Goal: Task Accomplishment & Management: Manage account settings

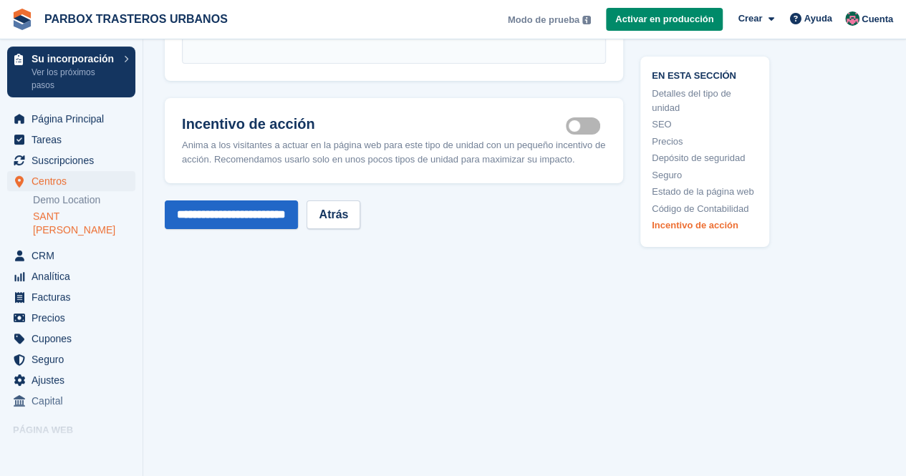
scroll to position [2645, 0]
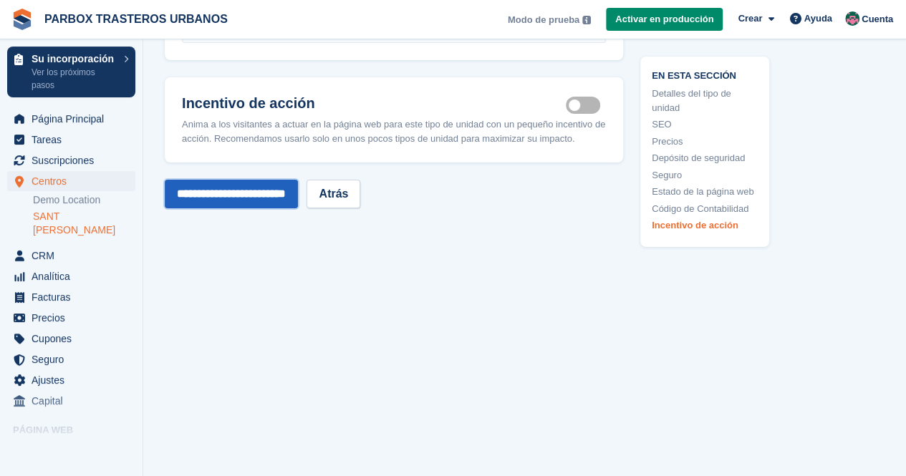
click at [278, 193] on input "**********" at bounding box center [231, 194] width 133 height 29
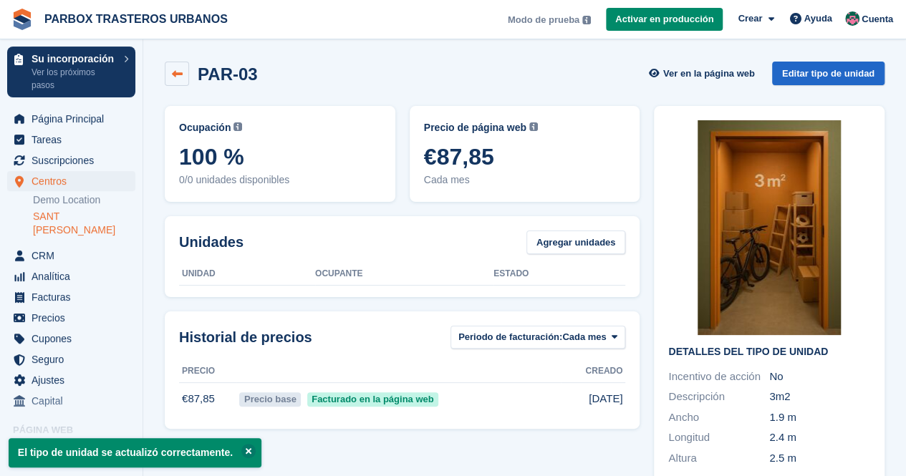
click at [184, 84] on link at bounding box center [177, 74] width 24 height 24
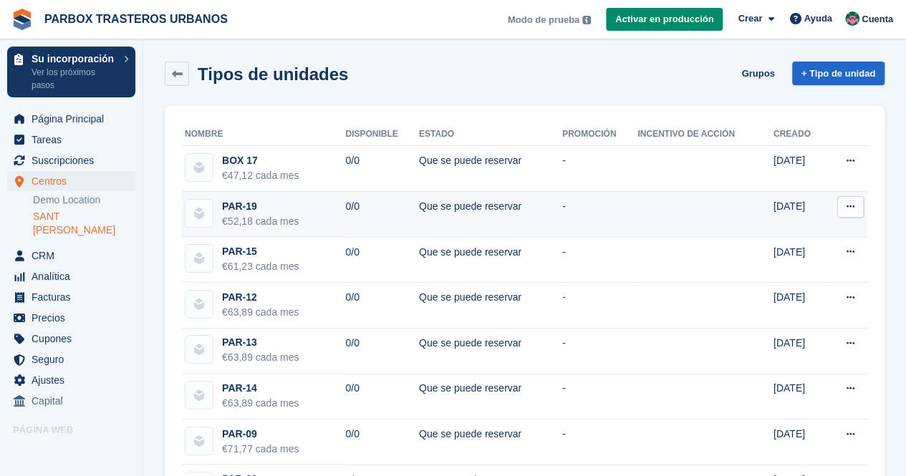
click at [243, 201] on div "PAR-19" at bounding box center [260, 206] width 77 height 15
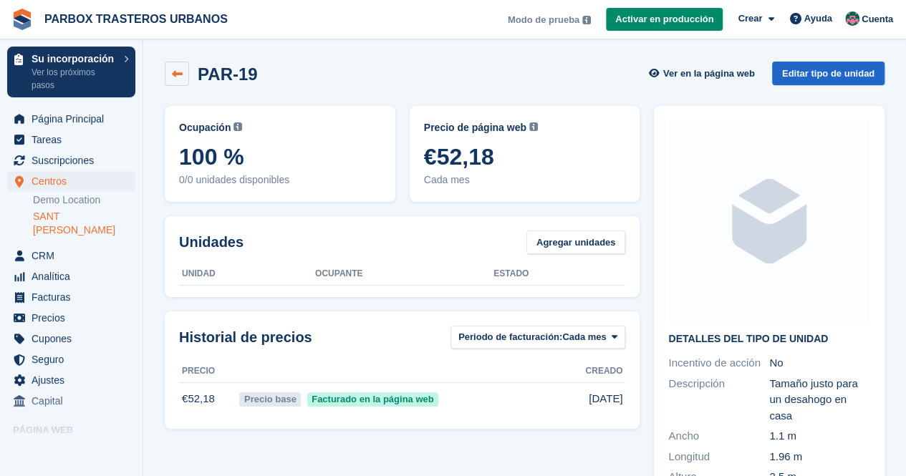
click at [169, 68] on link at bounding box center [177, 74] width 24 height 24
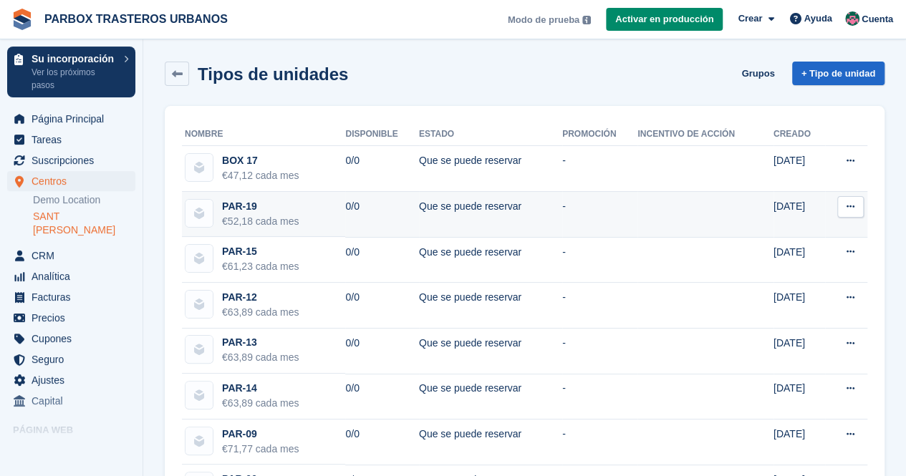
click at [853, 206] on icon at bounding box center [850, 206] width 8 height 9
click at [839, 228] on p "Editar tipo de unidad" at bounding box center [795, 235] width 125 height 19
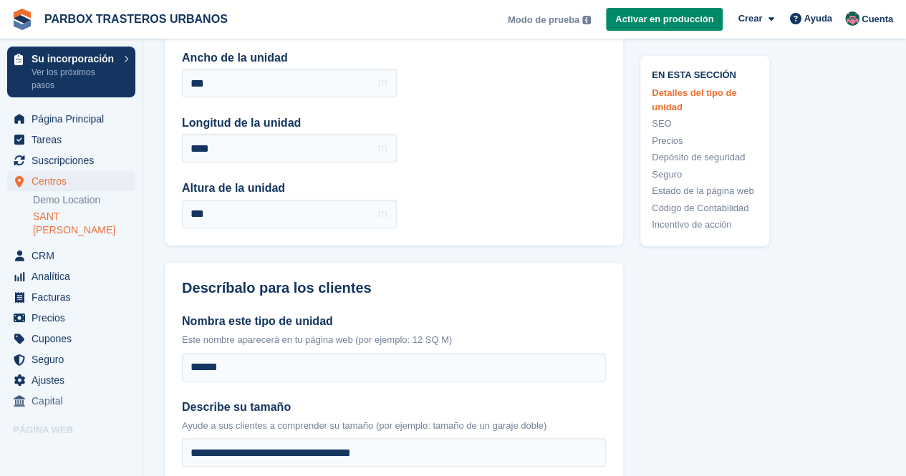
scroll to position [215, 0]
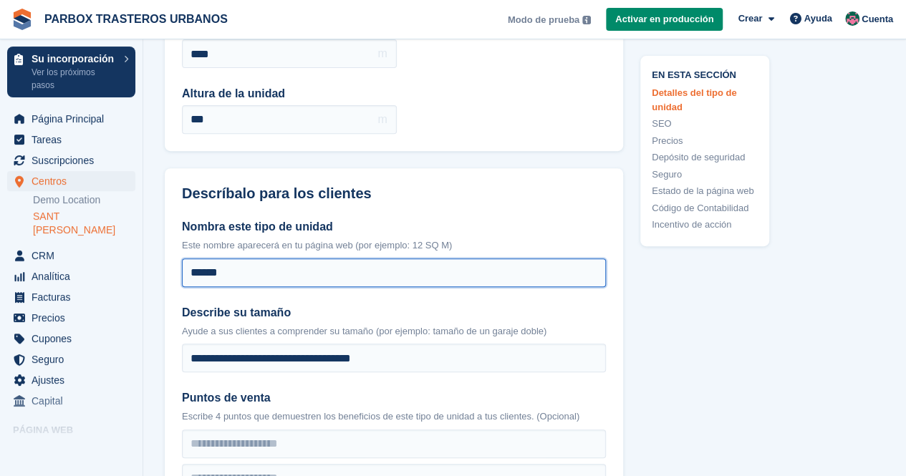
drag, startPoint x: 238, startPoint y: 270, endPoint x: 140, endPoint y: 254, distance: 99.4
type input "*"
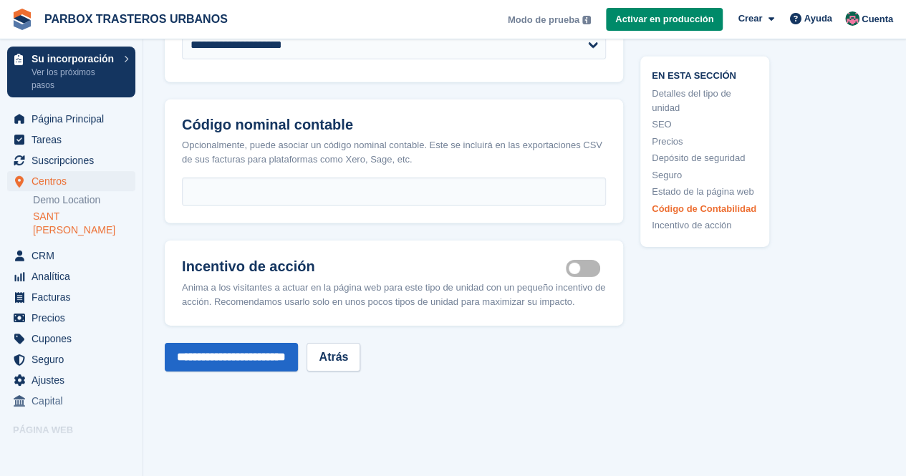
scroll to position [2313, 0]
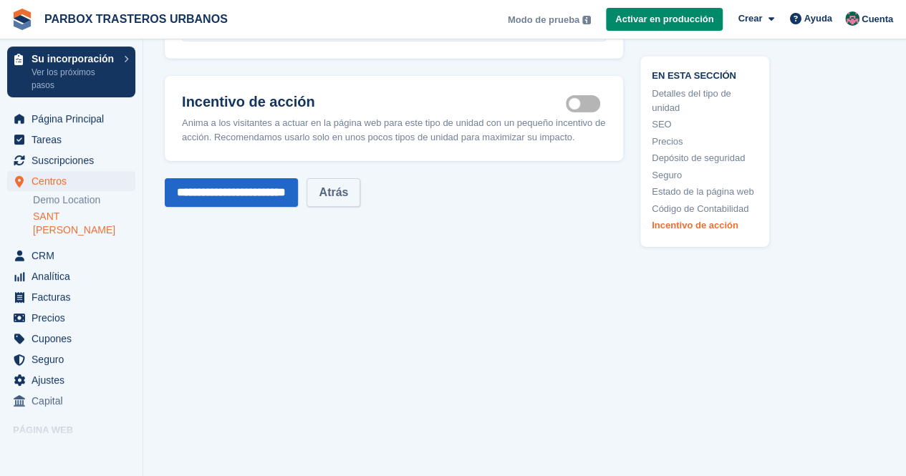
type input "***"
click at [357, 198] on link "Atrás" at bounding box center [333, 192] width 54 height 29
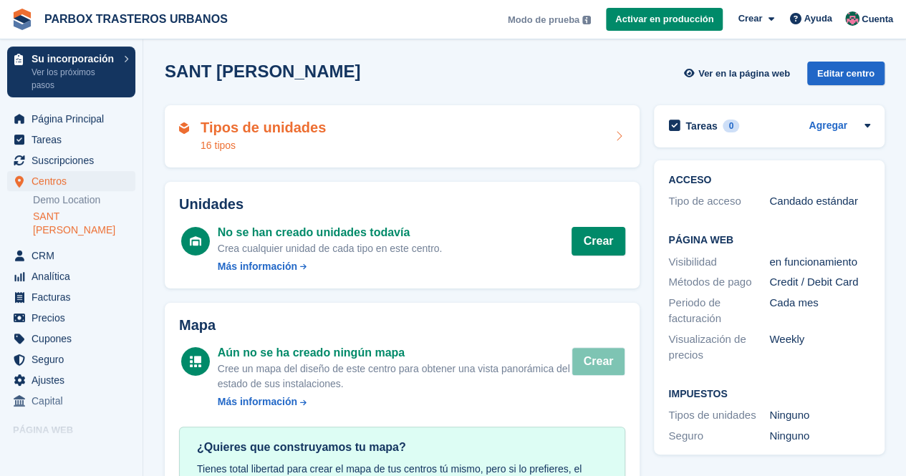
click at [228, 128] on h2 "Tipos de unidades" at bounding box center [263, 128] width 125 height 16
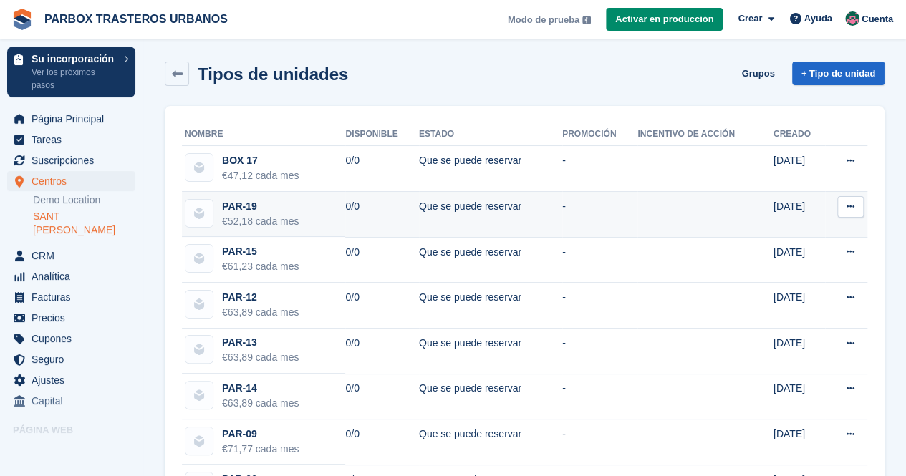
click at [852, 203] on icon at bounding box center [850, 206] width 8 height 9
click at [748, 232] on p "Editar tipo de unidad" at bounding box center [795, 235] width 125 height 19
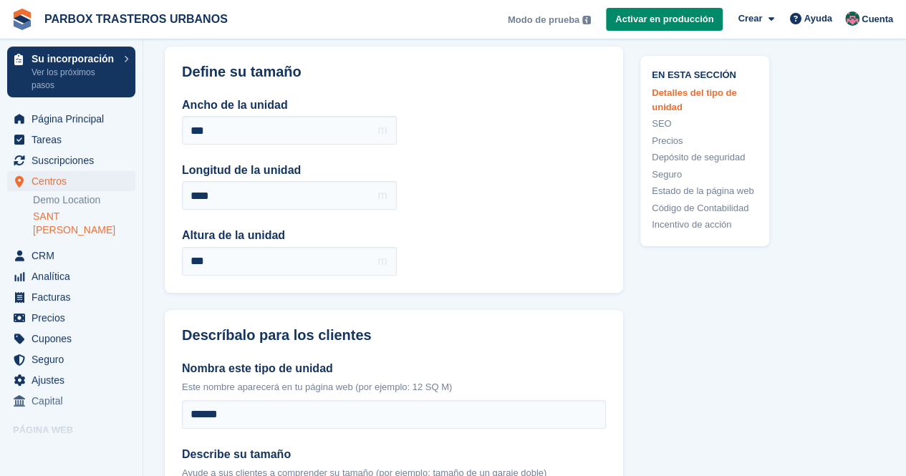
scroll to position [358, 0]
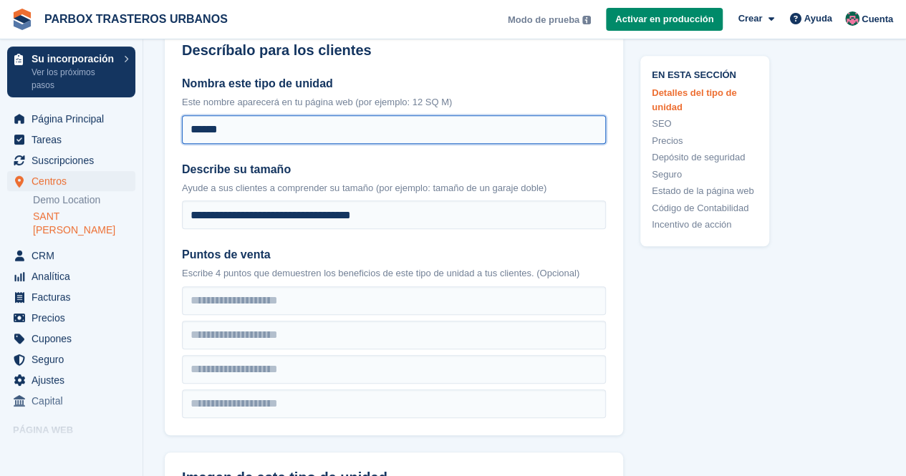
drag, startPoint x: 189, startPoint y: 131, endPoint x: 213, endPoint y: 127, distance: 24.6
click at [213, 127] on input "******" at bounding box center [394, 129] width 424 height 29
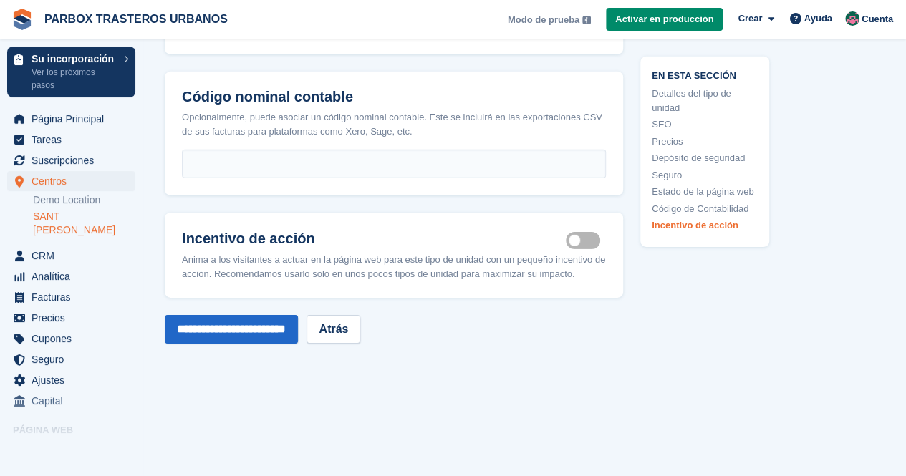
scroll to position [2313, 0]
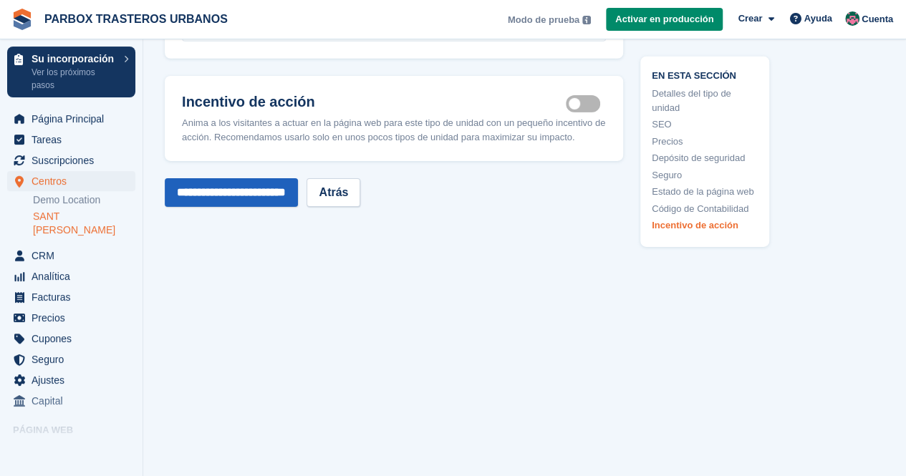
type input "******"
click at [241, 193] on input "**********" at bounding box center [231, 192] width 133 height 29
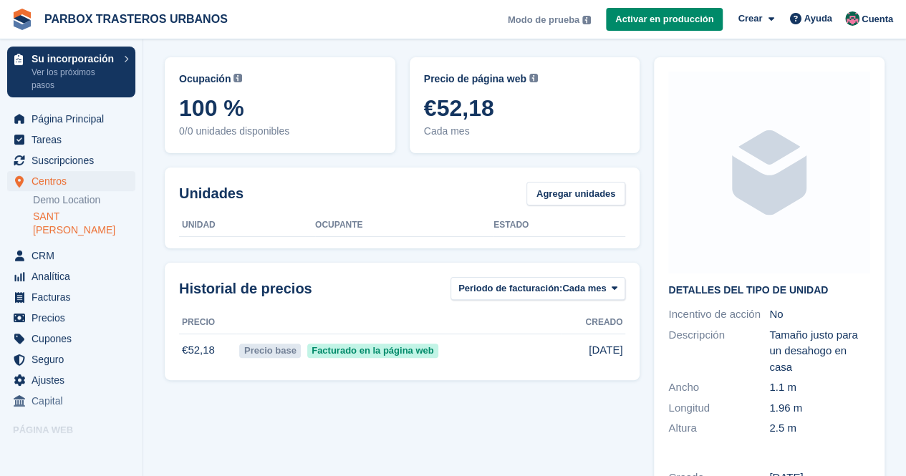
scroll to position [72, 0]
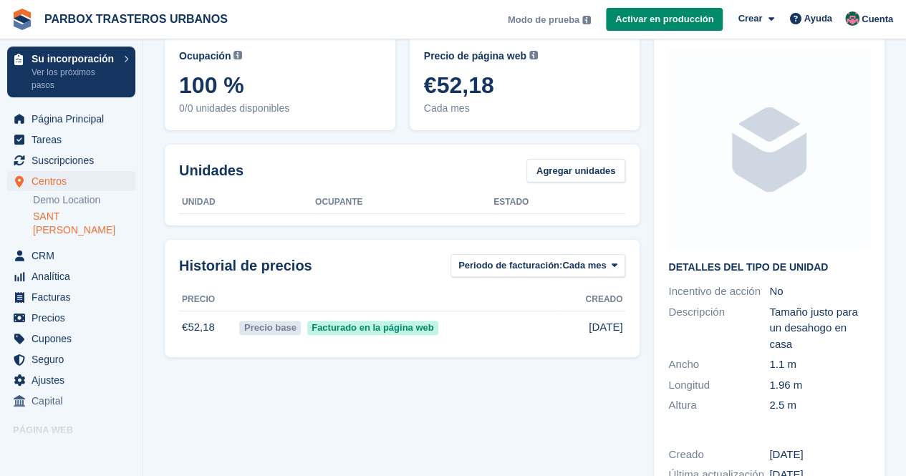
drag, startPoint x: 206, startPoint y: 283, endPoint x: 840, endPoint y: 470, distance: 661.6
drag, startPoint x: 840, startPoint y: 470, endPoint x: 877, endPoint y: 403, distance: 76.6
drag, startPoint x: 881, startPoint y: 397, endPoint x: 726, endPoint y: 463, distance: 167.8
click at [726, 467] on div "Última actualización" at bounding box center [718, 475] width 101 height 16
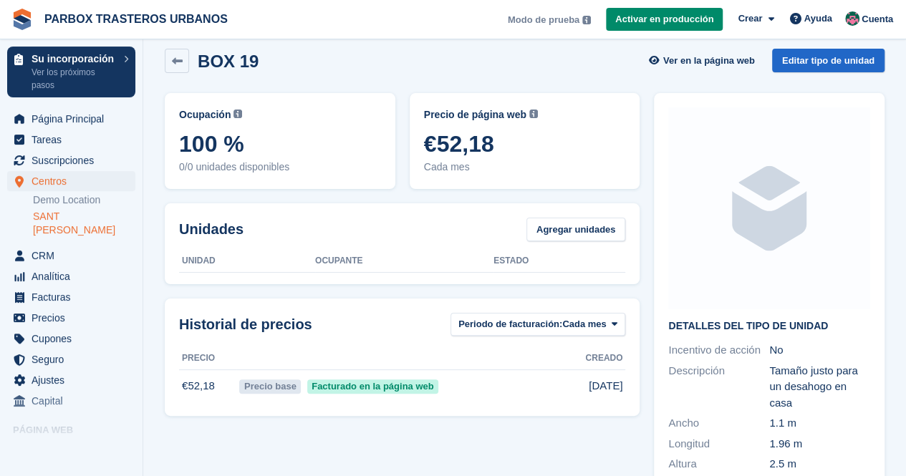
scroll to position [0, 0]
